Goal: Entertainment & Leisure: Consume media (video, audio)

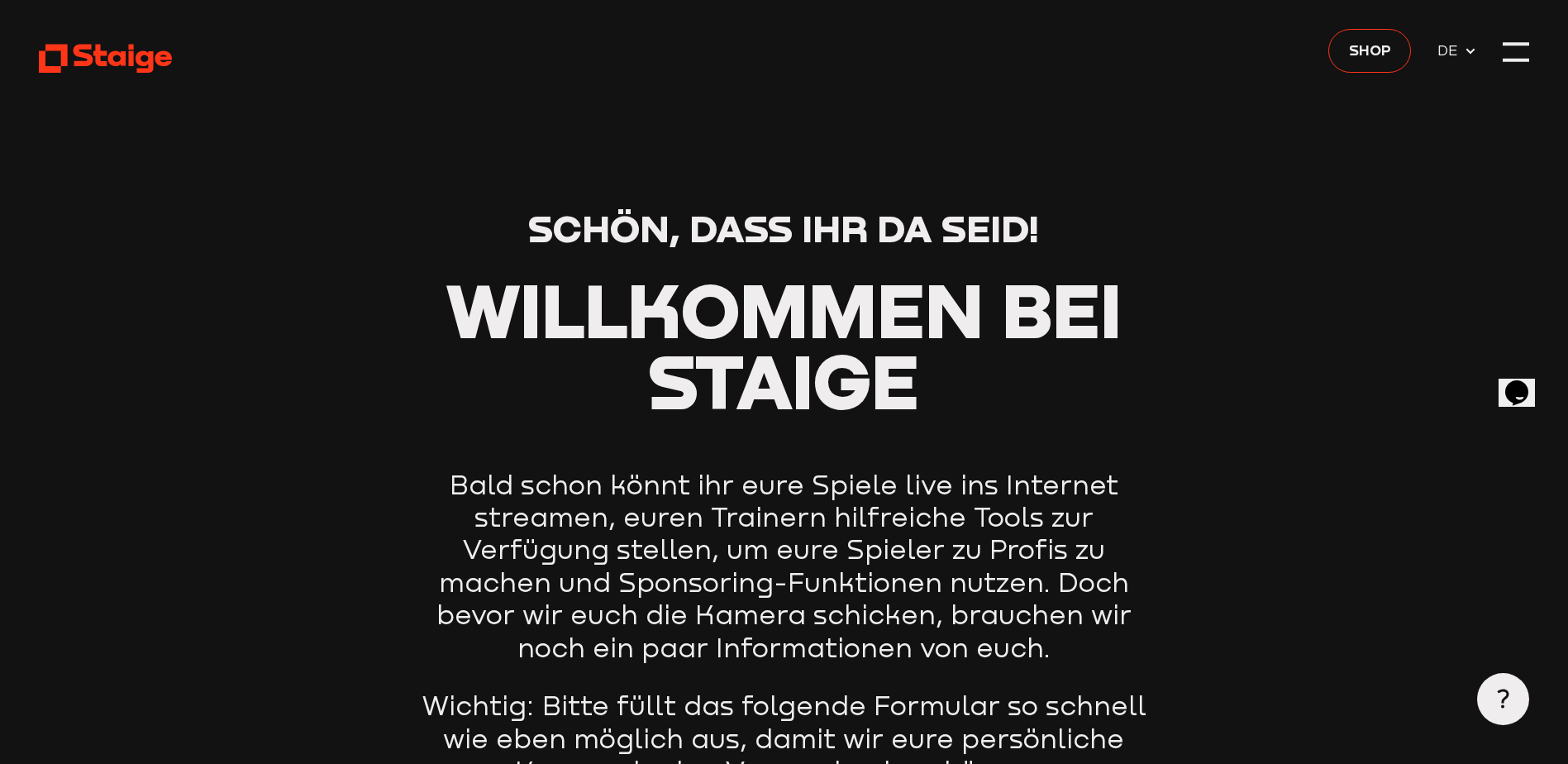
click at [92, 49] on icon at bounding box center [105, 59] width 133 height 33
click at [1506, 55] on div at bounding box center [1516, 51] width 25 height 25
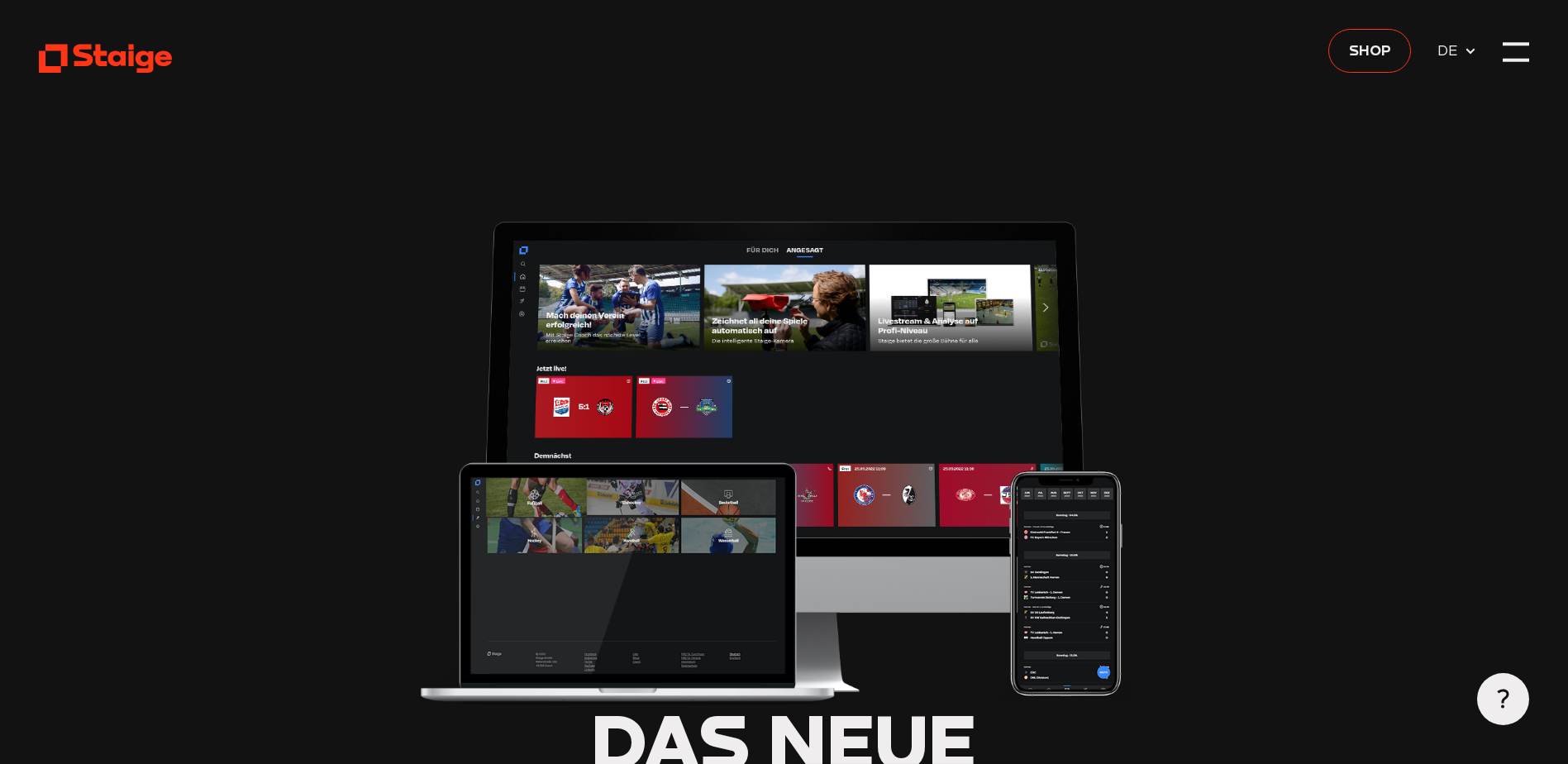
type input "0.8"
click at [151, 63] on use at bounding box center [105, 59] width 133 height 29
click at [1451, 59] on span "DE" at bounding box center [1450, 51] width 26 height 23
